Goal: Transaction & Acquisition: Purchase product/service

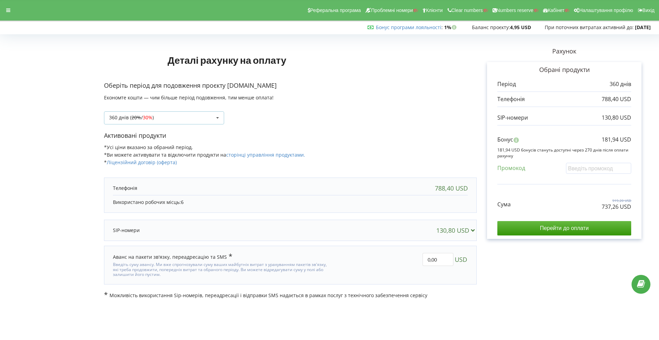
click at [175, 123] on div "360 днів ( 20% / 30% ) Поповнити баланс без подовження 20% / 30% 30% / 40%" at bounding box center [164, 118] width 120 height 13
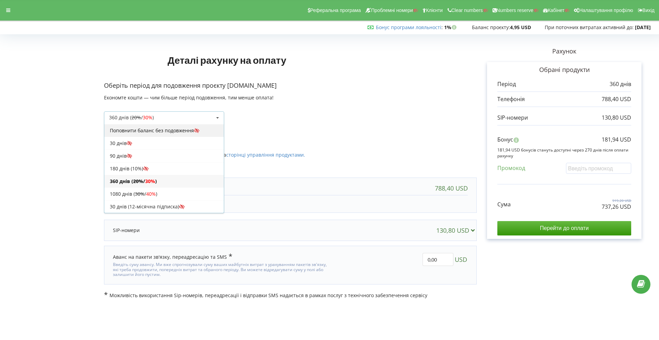
click at [182, 126] on div "Поповнити баланс без подовження" at bounding box center [163, 130] width 119 height 13
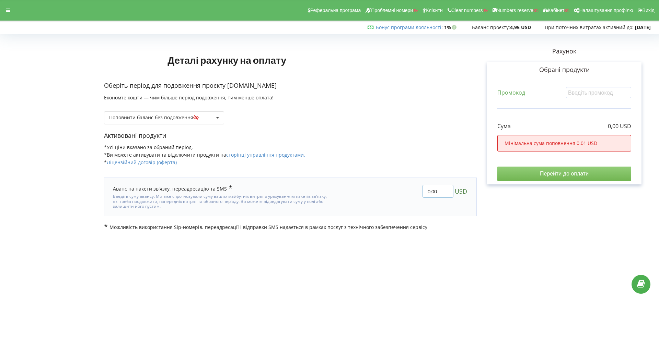
click at [430, 191] on input "0,00" at bounding box center [437, 191] width 31 height 13
type input "30,00"
click at [434, 324] on body "Реферальна програма Проблемні номери Клієнти Clear numbers Numbers reserve Кабі…" at bounding box center [329, 170] width 659 height 340
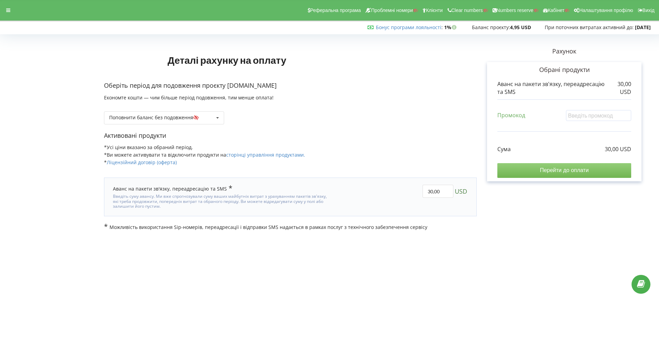
click at [521, 167] on input "Перейти до оплати" at bounding box center [564, 170] width 134 height 14
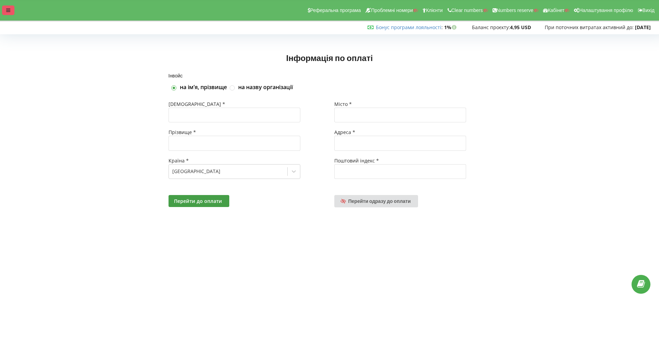
click at [8, 8] on icon at bounding box center [8, 10] width 4 height 5
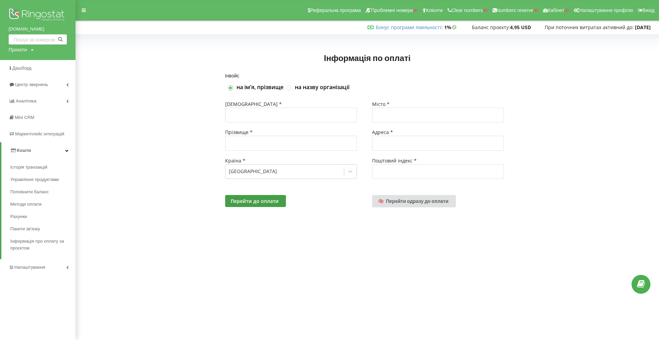
click at [17, 149] on span "Кошти" at bounding box center [24, 150] width 14 height 5
